Goal: Transaction & Acquisition: Purchase product/service

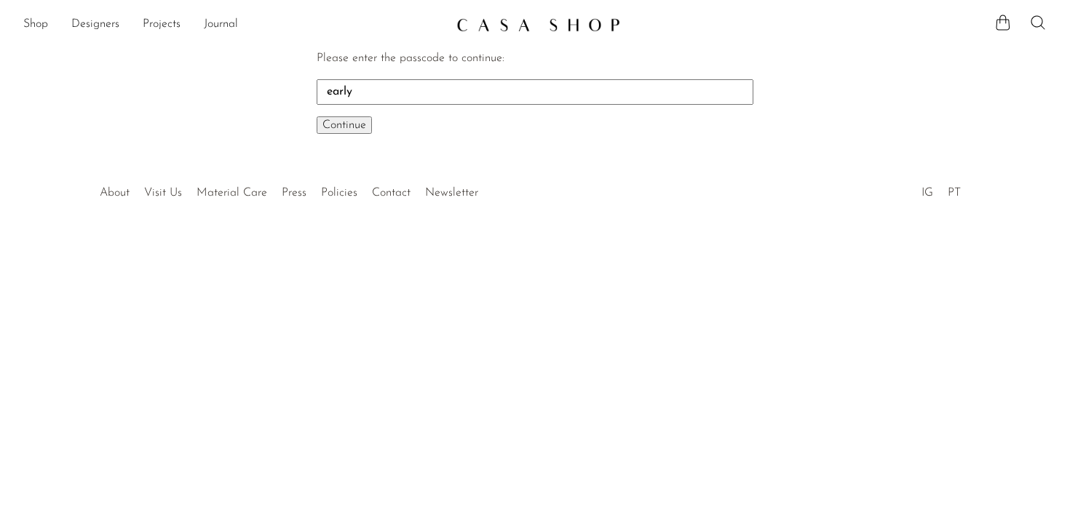
type input "early"
click at [361, 122] on span "Continue" at bounding box center [344, 125] width 44 height 12
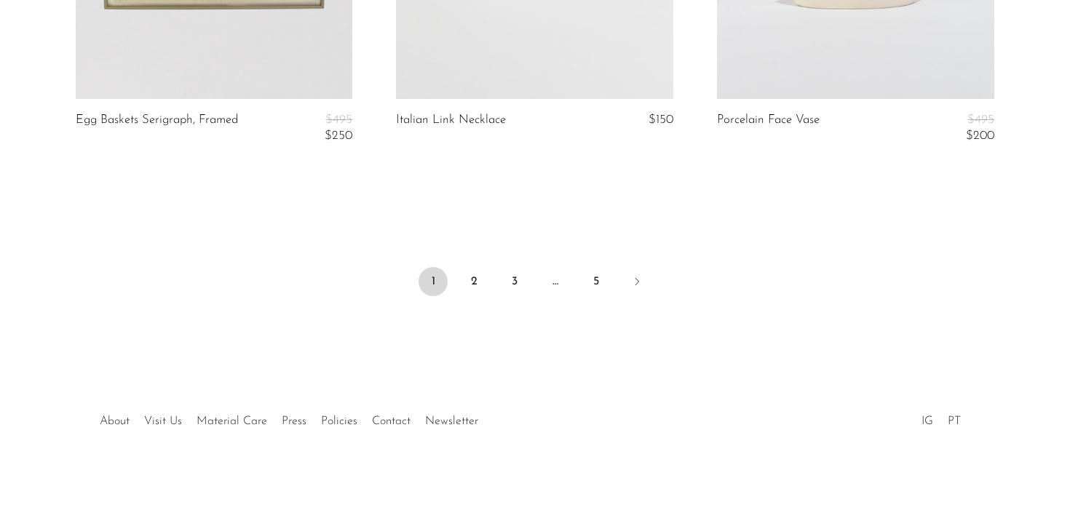
scroll to position [5496, 0]
click at [482, 284] on link "2" at bounding box center [473, 281] width 29 height 29
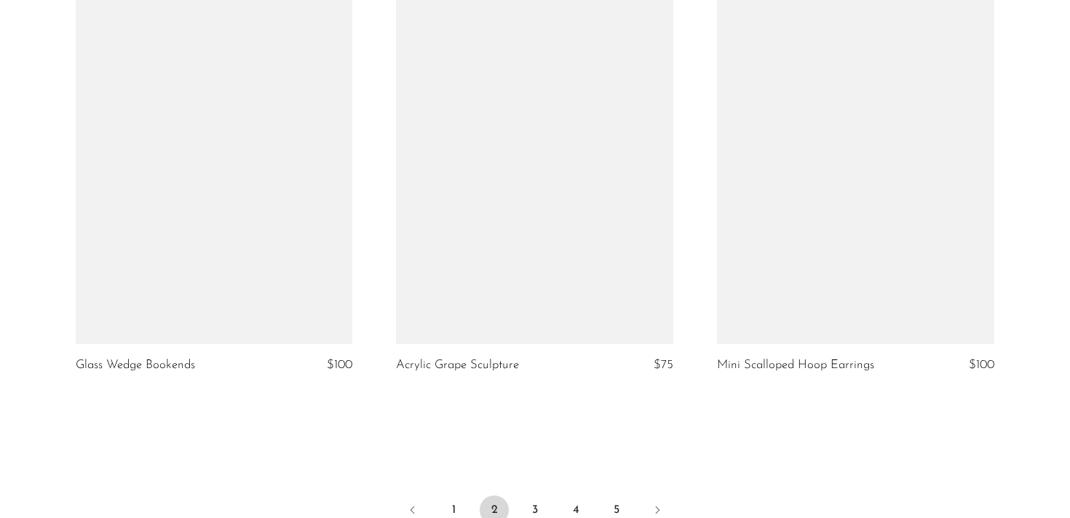
scroll to position [5230, 0]
